Goal: Information Seeking & Learning: Learn about a topic

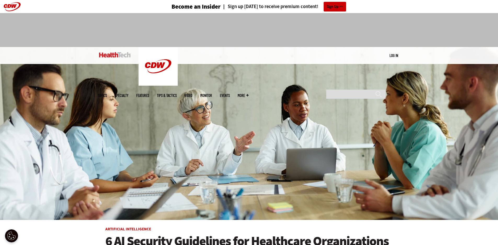
click at [107, 94] on span "Topics" at bounding box center [102, 96] width 9 height 4
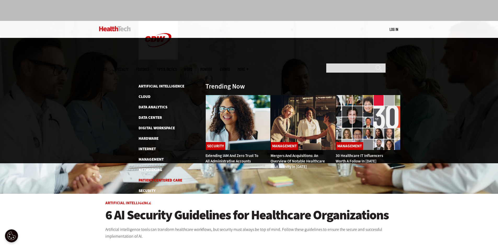
scroll to position [35, 0]
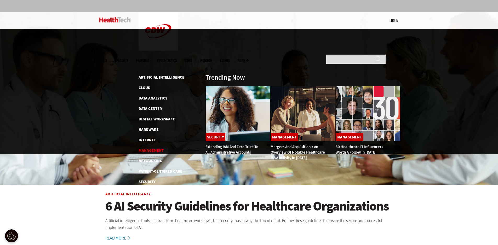
click at [152, 148] on link "Management" at bounding box center [151, 150] width 25 height 5
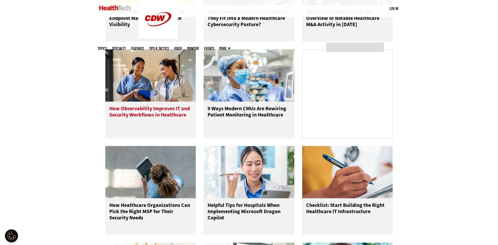
scroll to position [323, 0]
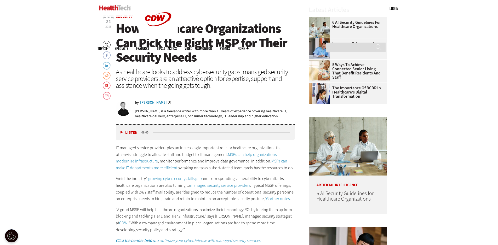
scroll to position [226, 0]
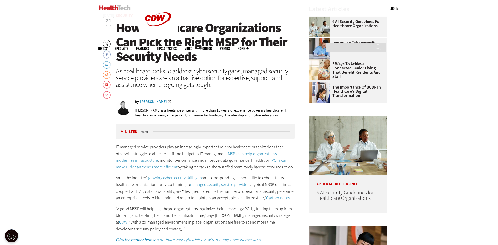
drag, startPoint x: 295, startPoint y: 200, endPoint x: 167, endPoint y: 169, distance: 132.1
drag, startPoint x: 167, startPoint y: 169, endPoint x: 93, endPoint y: 180, distance: 74.0
click at [119, 178] on p "Amid the industry’s growing cybersecurity skills gap and corresponding vulnerab…" at bounding box center [205, 188] width 179 height 27
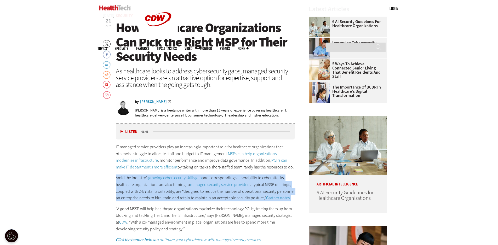
drag, startPoint x: 115, startPoint y: 177, endPoint x: 290, endPoint y: 199, distance: 175.7
copy p "Amid the industry’s growing cybersecurity skills gap and corresponding vulnerab…"
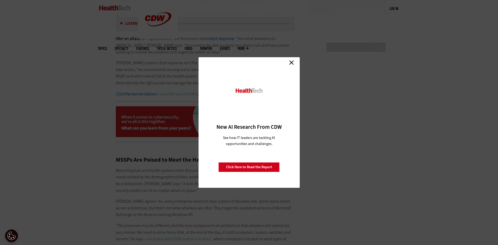
scroll to position [853, 0]
click at [291, 63] on link "Close" at bounding box center [292, 63] width 8 height 8
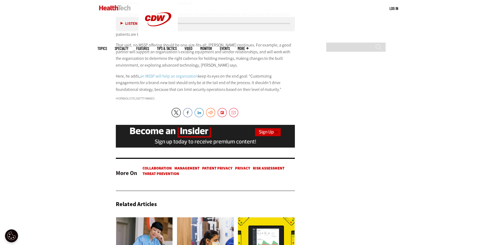
scroll to position [1054, 0]
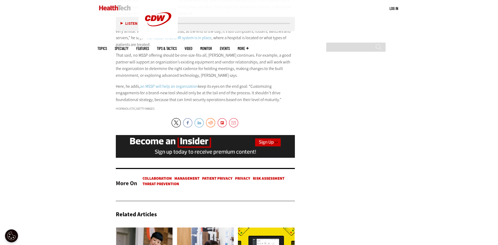
click at [201, 118] on link "LinkedIn" at bounding box center [199, 122] width 9 height 9
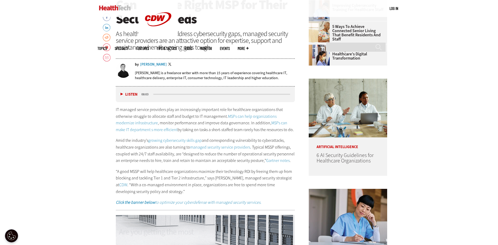
scroll to position [267, 0]
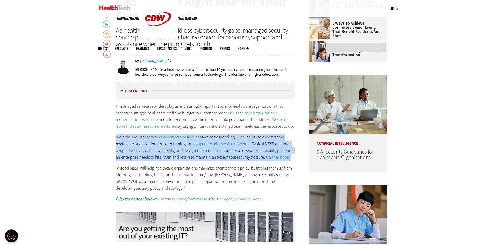
drag, startPoint x: 113, startPoint y: 137, endPoint x: 293, endPoint y: 158, distance: 181.7
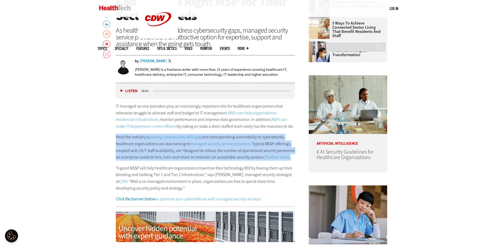
copy p "Amid the industry’s growing cybersecurity skills gap and corresponding vulnerab…"
